Goal: Transaction & Acquisition: Purchase product/service

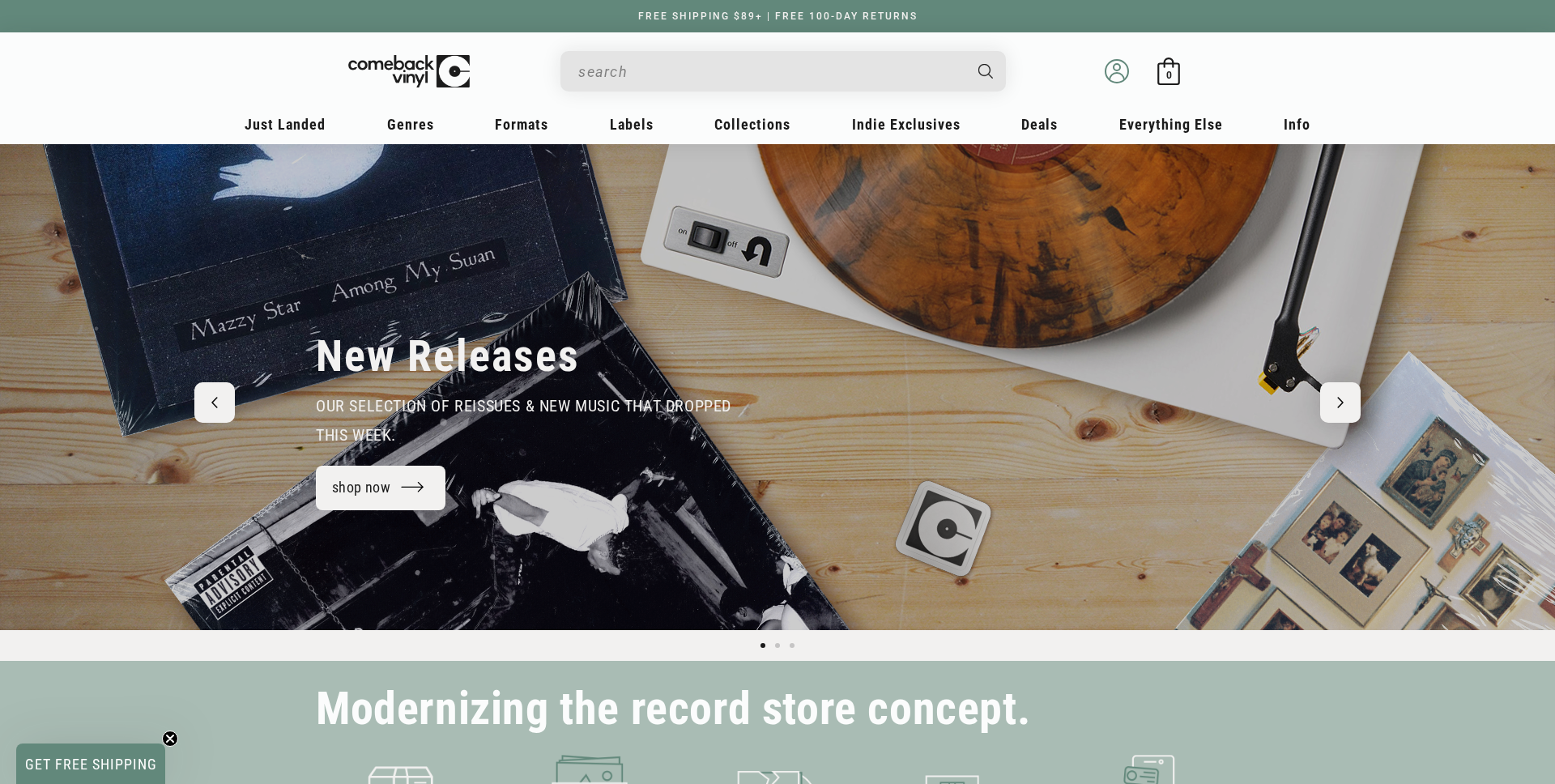
click at [1122, 72] on icon at bounding box center [1116, 71] width 24 height 24
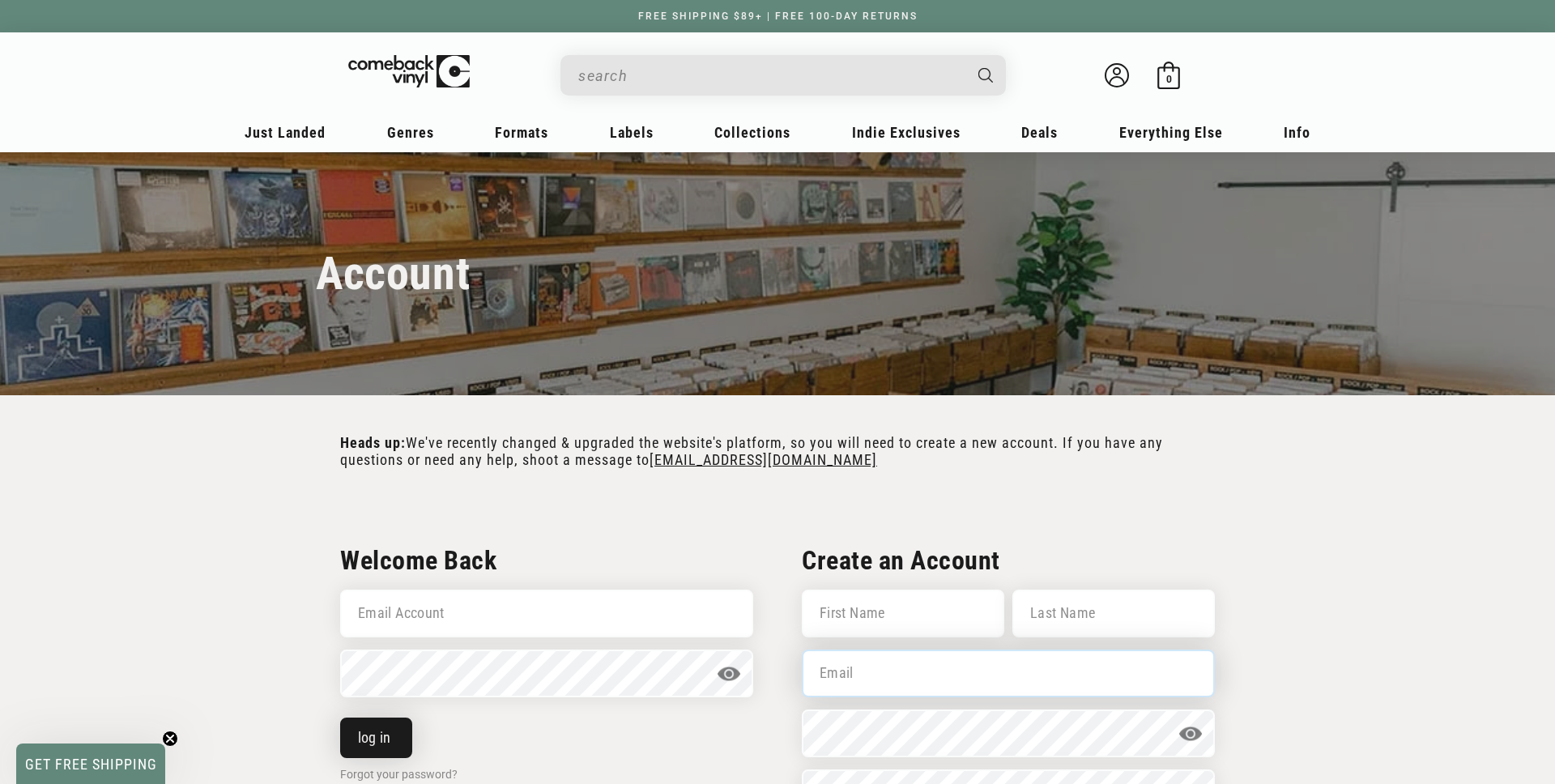
type input "[EMAIL_ADDRESS][DOMAIN_NAME]"
click at [364, 742] on button "log in" at bounding box center [375, 737] width 72 height 40
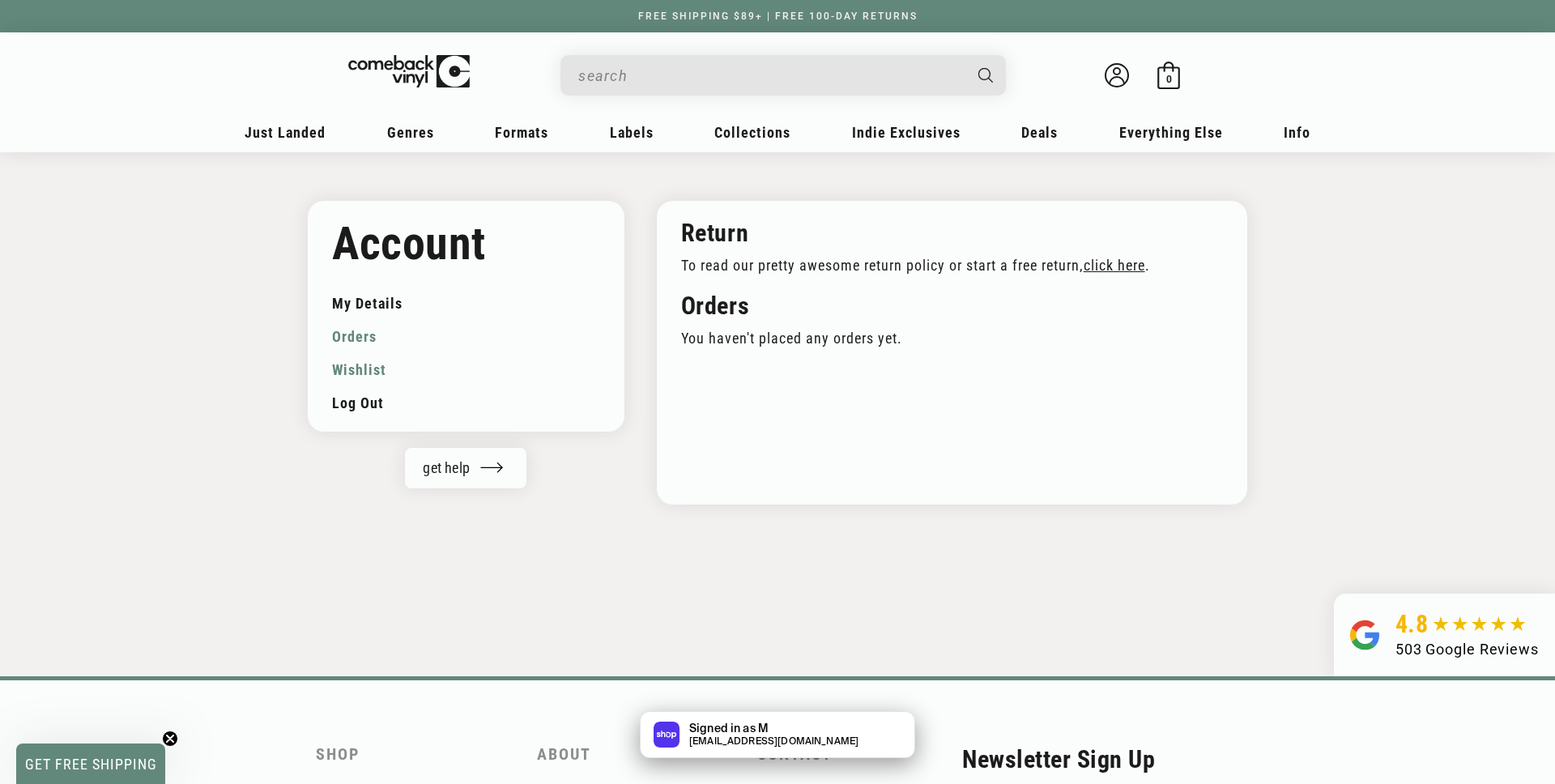
click at [368, 373] on link "Wishlist" at bounding box center [466, 369] width 268 height 33
click at [345, 376] on link "Wishlist" at bounding box center [466, 369] width 268 height 33
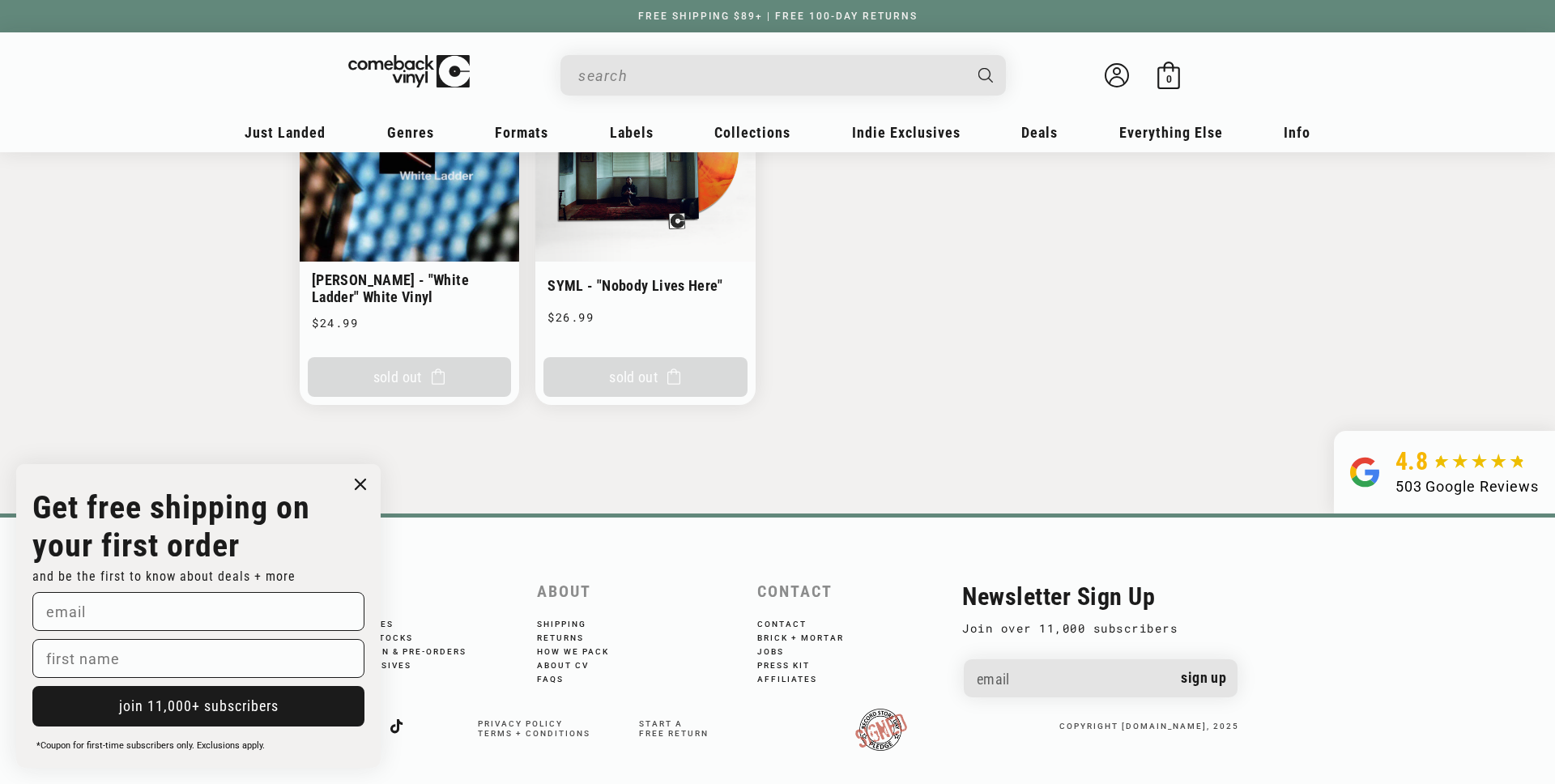
scroll to position [1513, 0]
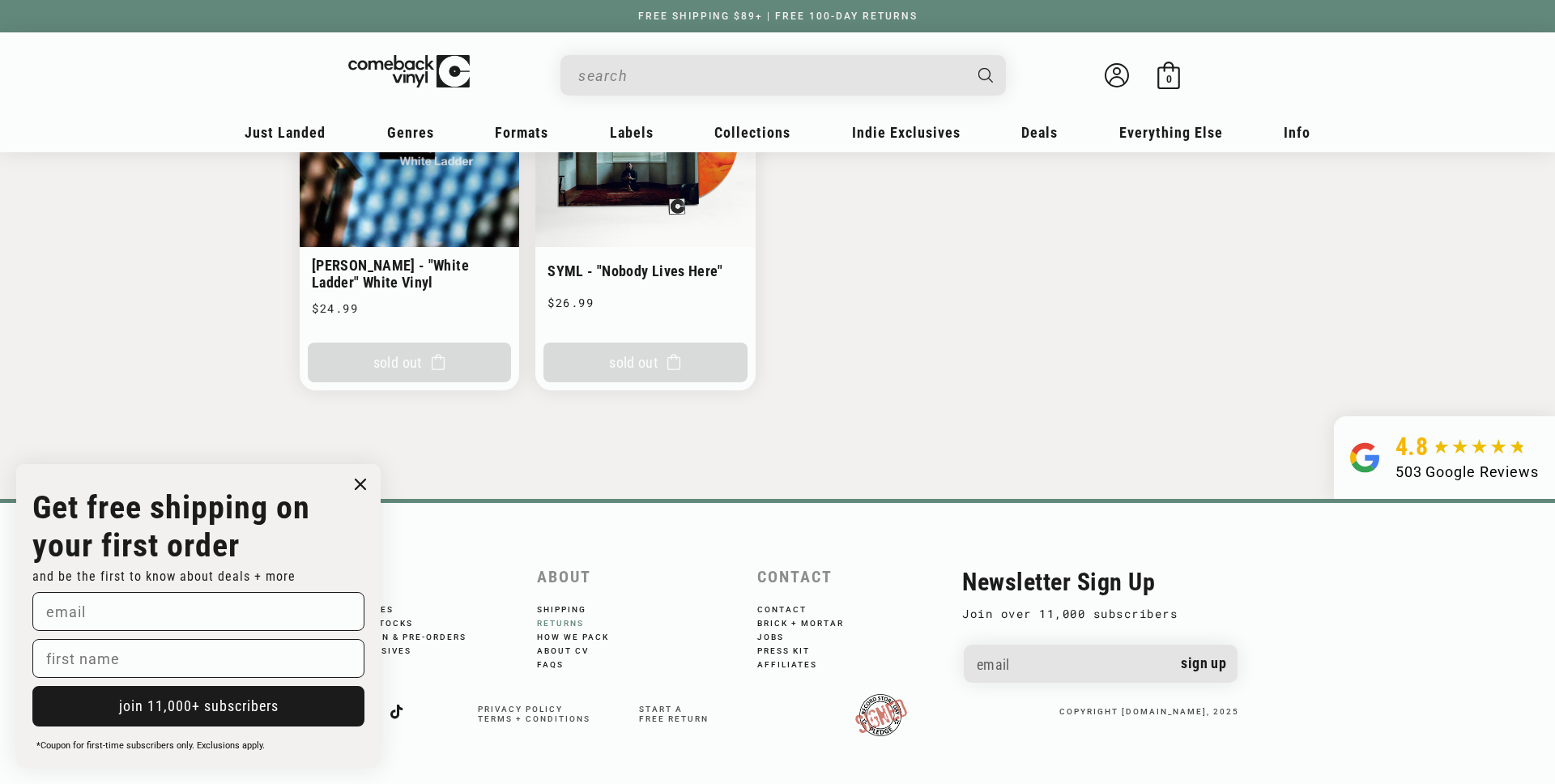
click at [569, 622] on link "Returns" at bounding box center [572, 621] width 69 height 14
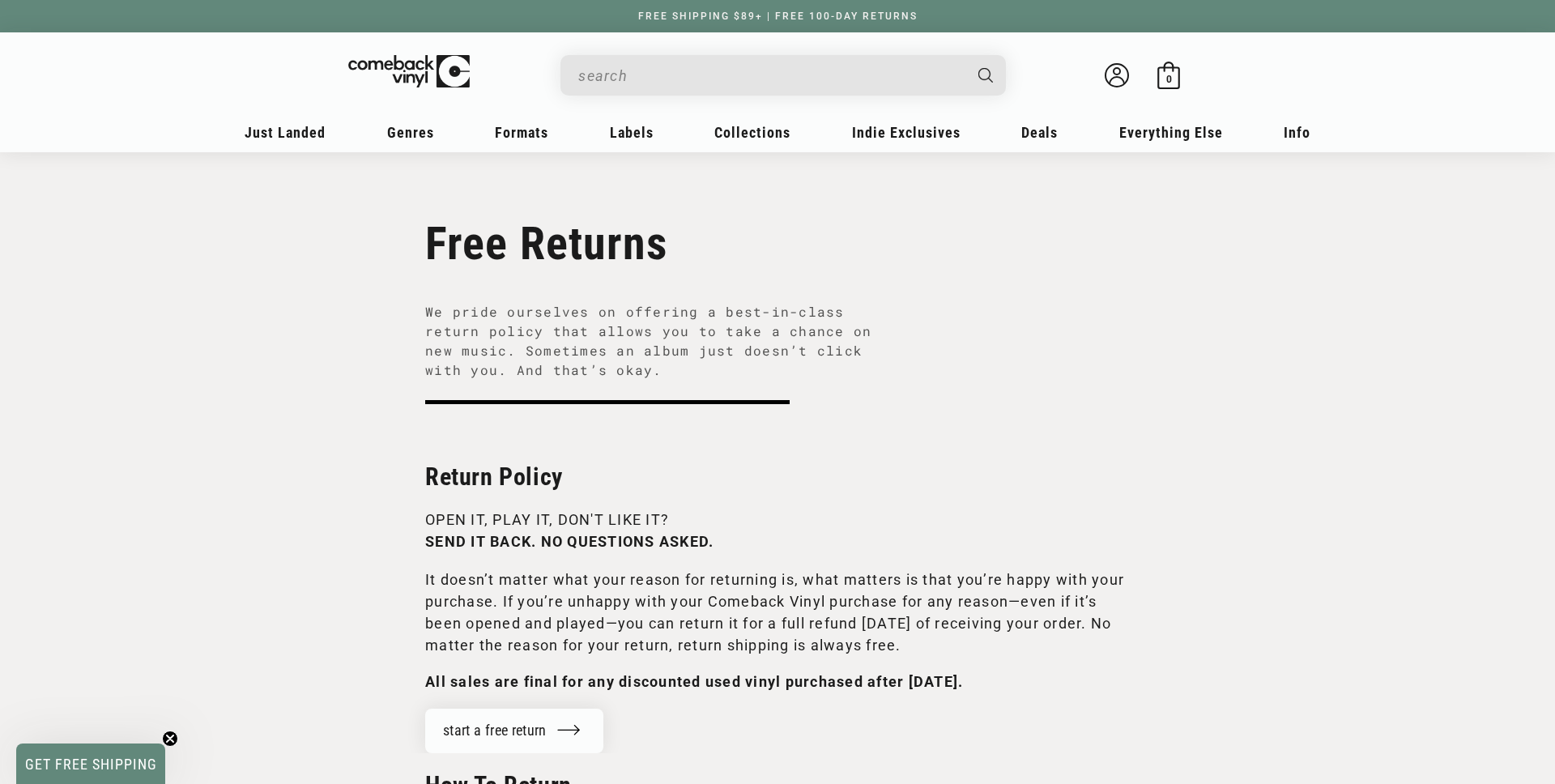
click at [618, 73] on input "When autocomplete results are available use up and down arrows to review and en…" at bounding box center [770, 75] width 384 height 33
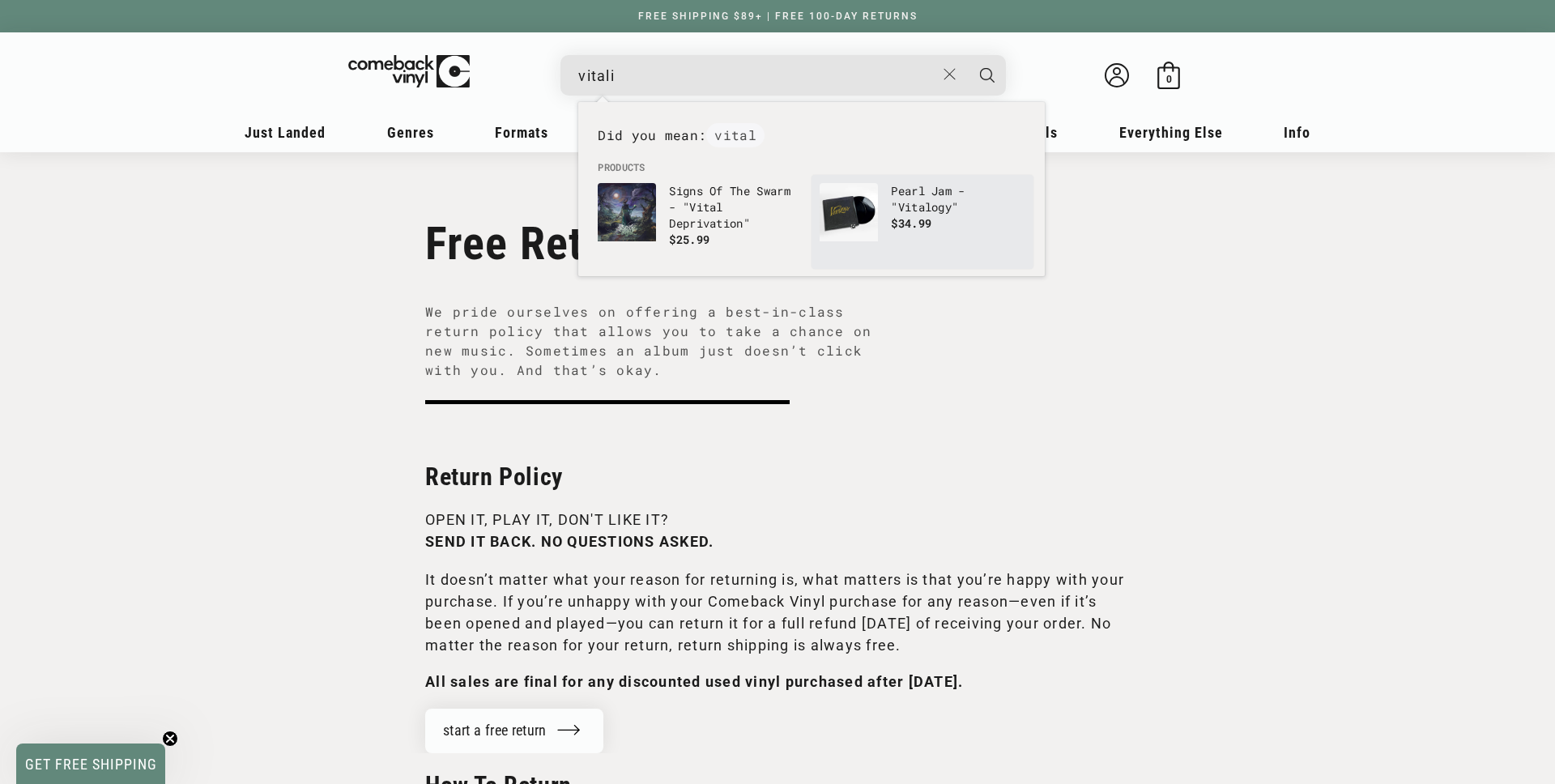
type input "vitali"
click at [864, 208] on img "Products" at bounding box center [849, 212] width 58 height 58
